Goal: Communication & Community: Share content

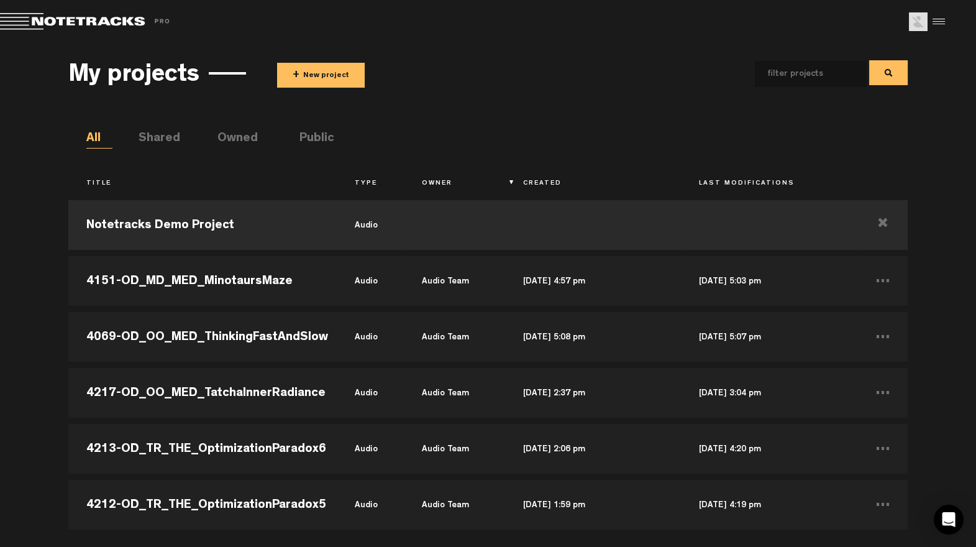
click at [311, 77] on button "+ New project" at bounding box center [321, 75] width 88 height 25
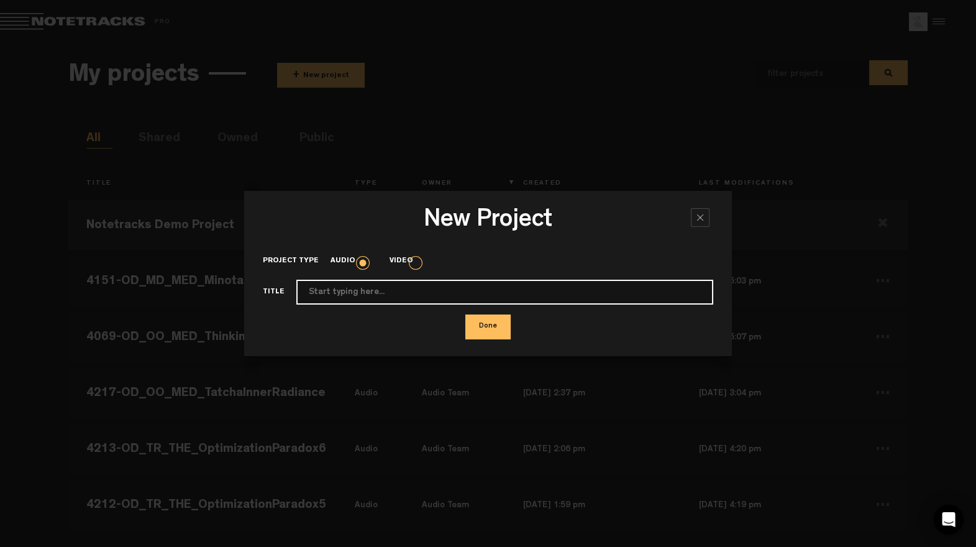
paste input "4152-OD-OO_MED_TheInvisibleGorilla"
type input "4152-OD-OO_MED_TheInvisibleGorilla"
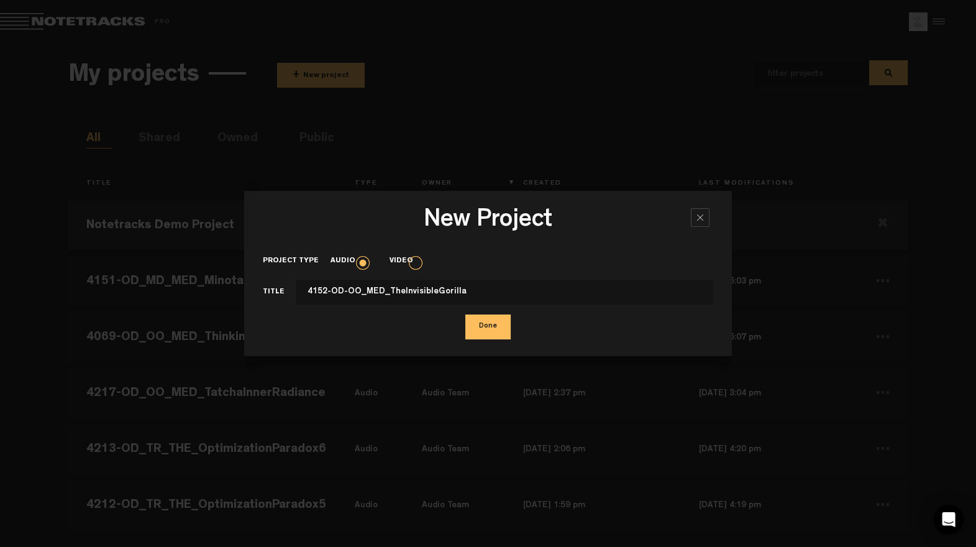
click at [494, 315] on button "Done" at bounding box center [487, 326] width 45 height 25
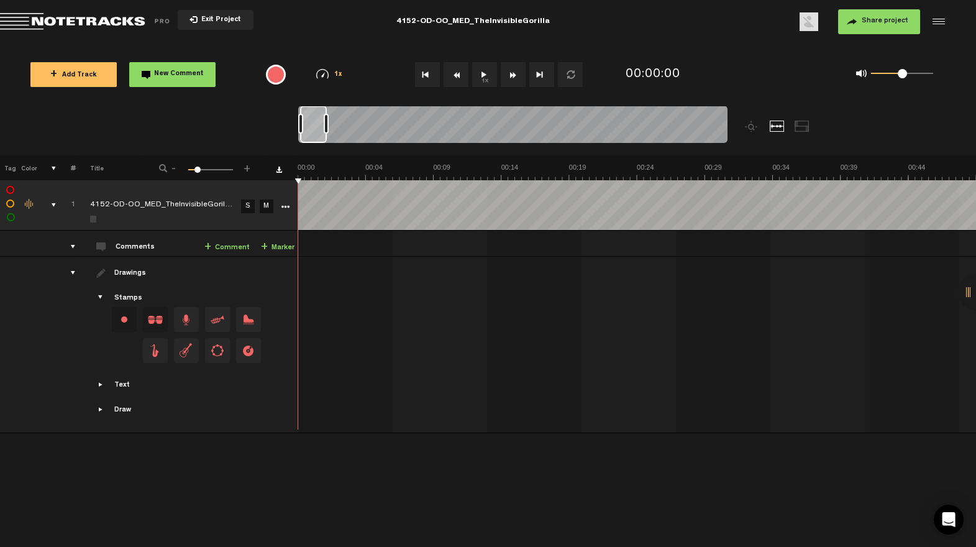
click at [899, 12] on button "Share project" at bounding box center [879, 21] width 82 height 25
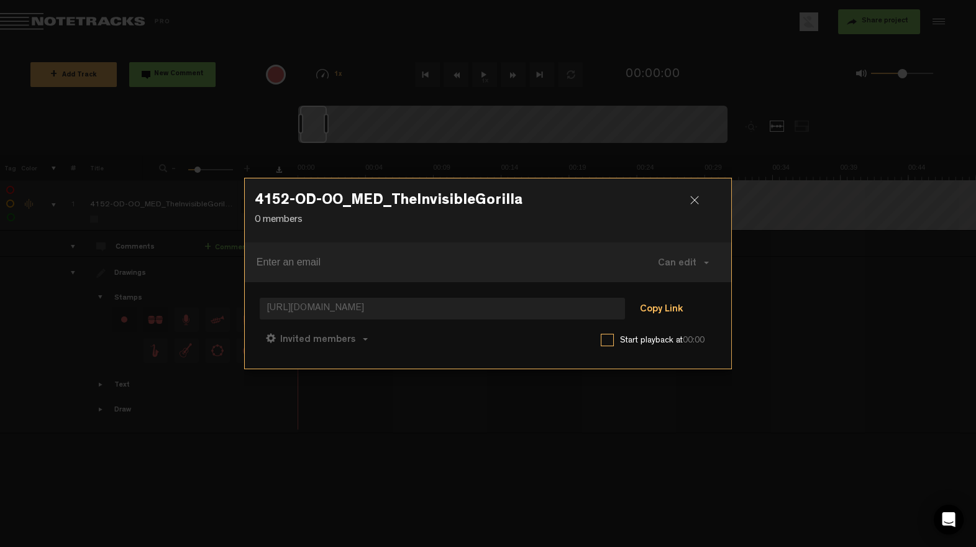
click at [665, 301] on button "Copy Link" at bounding box center [661, 309] width 68 height 25
click at [380, 336] on span "Can comment" at bounding box center [371, 340] width 63 height 10
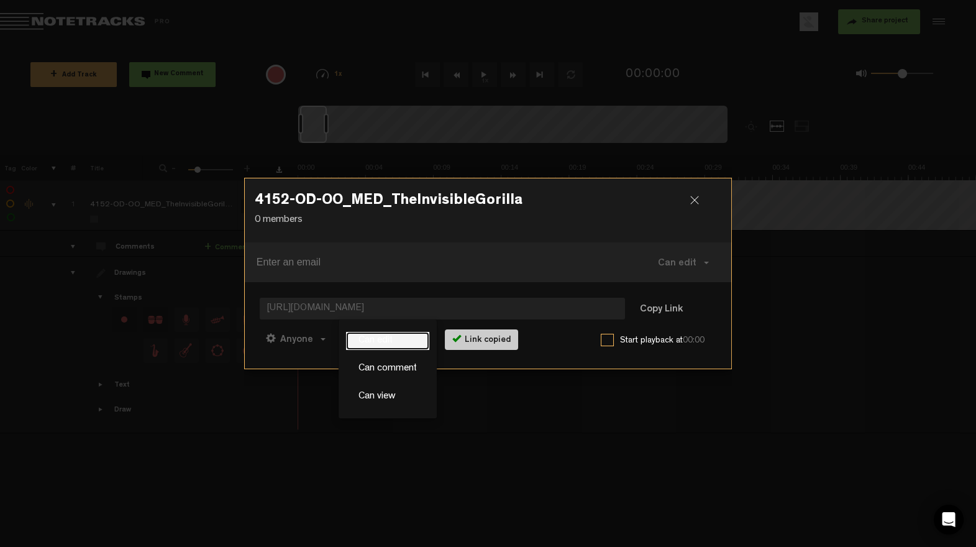
click at [380, 336] on link "Can edit" at bounding box center [387, 341] width 83 height 18
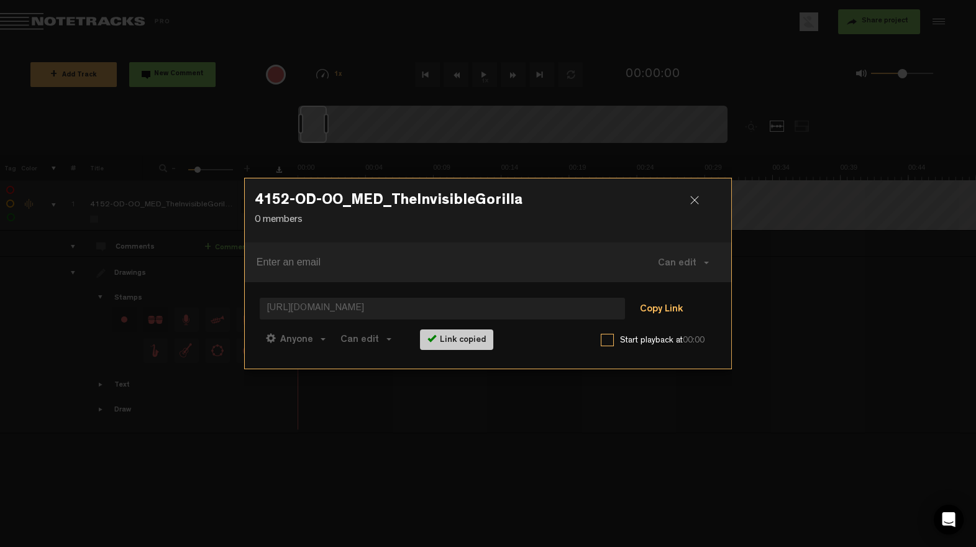
click at [661, 307] on button "Copy Link" at bounding box center [661, 309] width 68 height 25
click at [696, 189] on div "4152-OD-OO_MED_TheInvisibleGorilla 0 members" at bounding box center [488, 210] width 487 height 64
click at [683, 192] on div "4152-OD-OO_MED_TheInvisibleGorilla 0 members" at bounding box center [488, 210] width 487 height 64
click at [703, 203] on div at bounding box center [699, 205] width 19 height 19
